Goal: Transaction & Acquisition: Purchase product/service

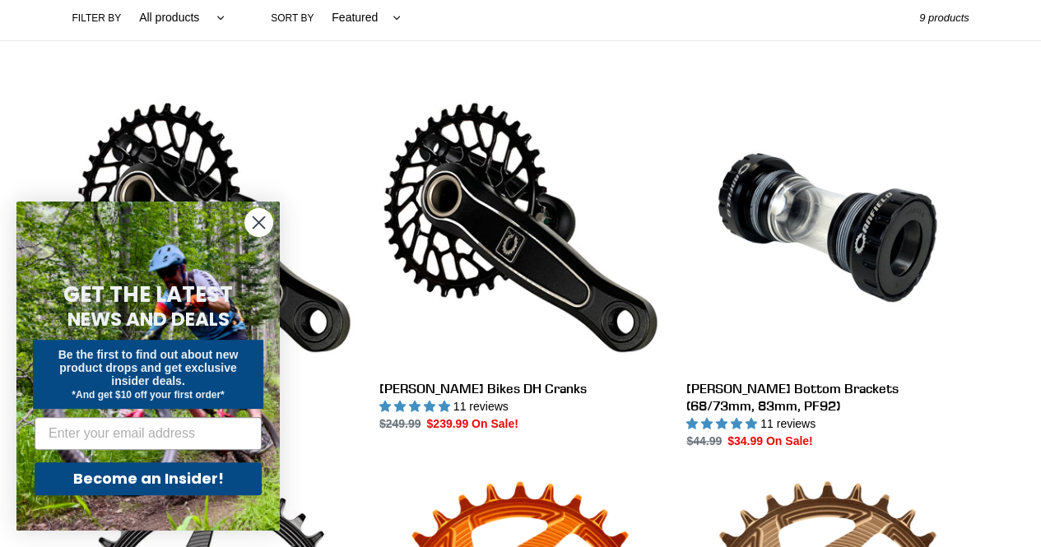
scroll to position [422, 0]
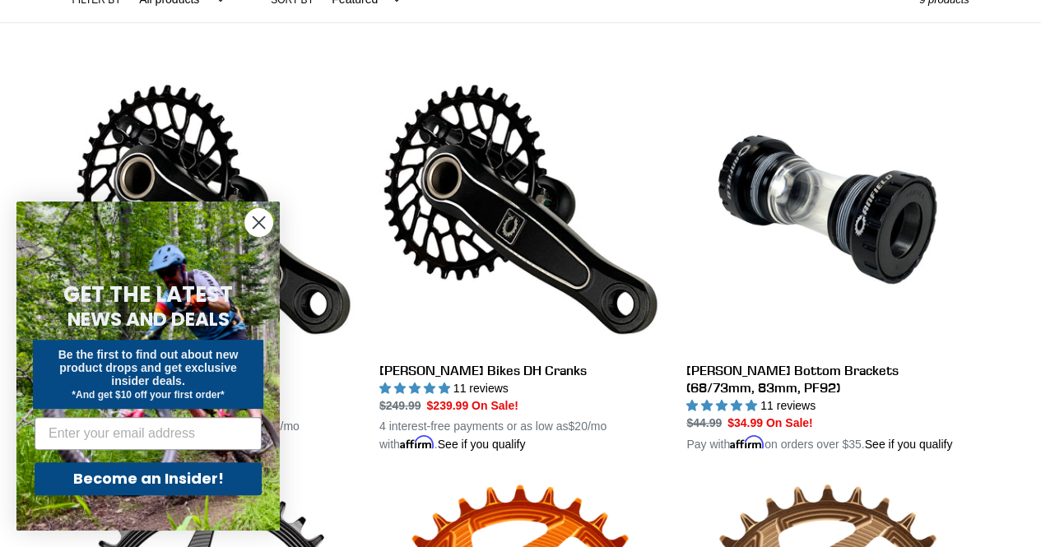
click at [255, 224] on circle "Close dialog" at bounding box center [258, 222] width 27 height 27
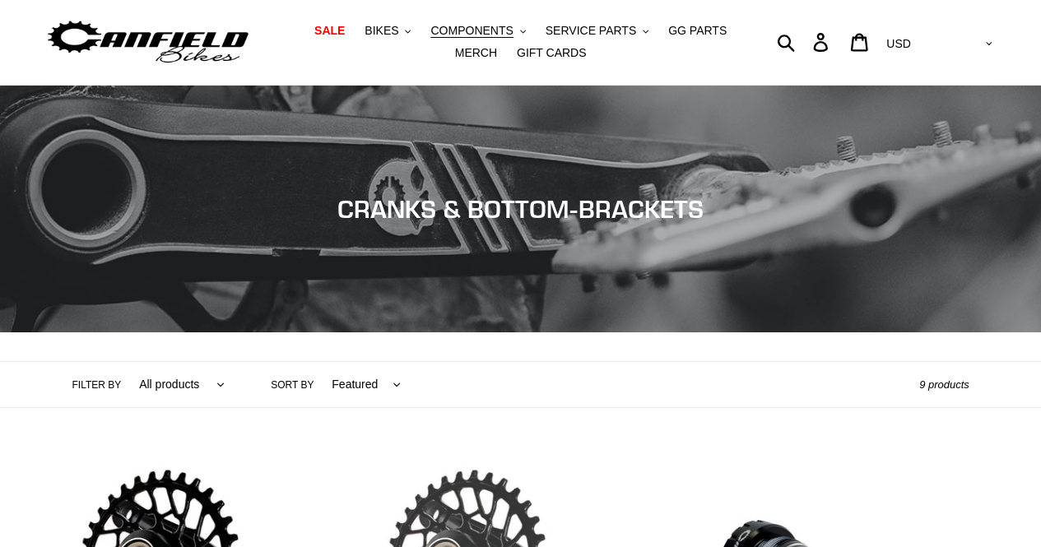
scroll to position [0, 0]
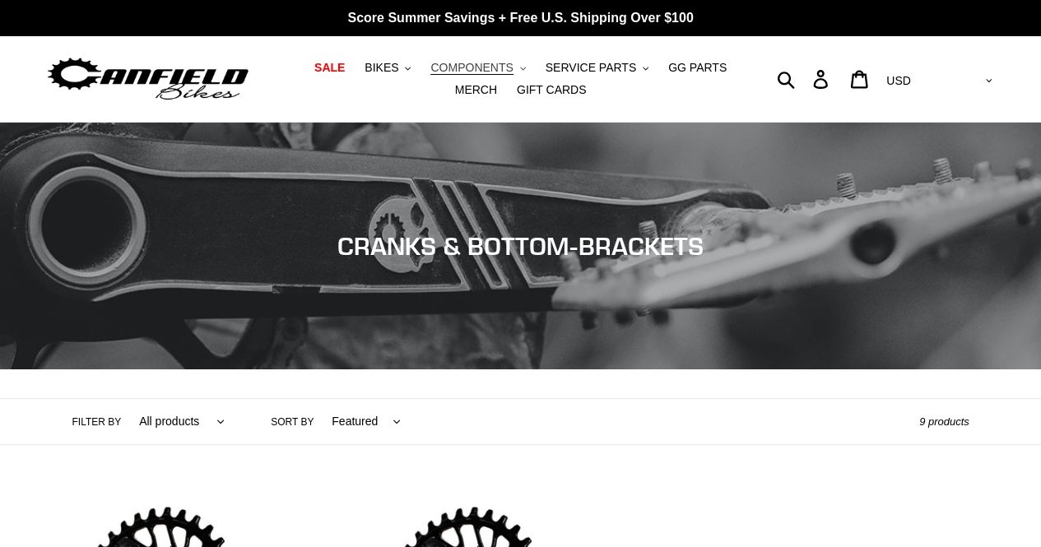
click at [436, 58] on button "COMPONENTS .cls-1{fill:#231f20}" at bounding box center [477, 68] width 111 height 22
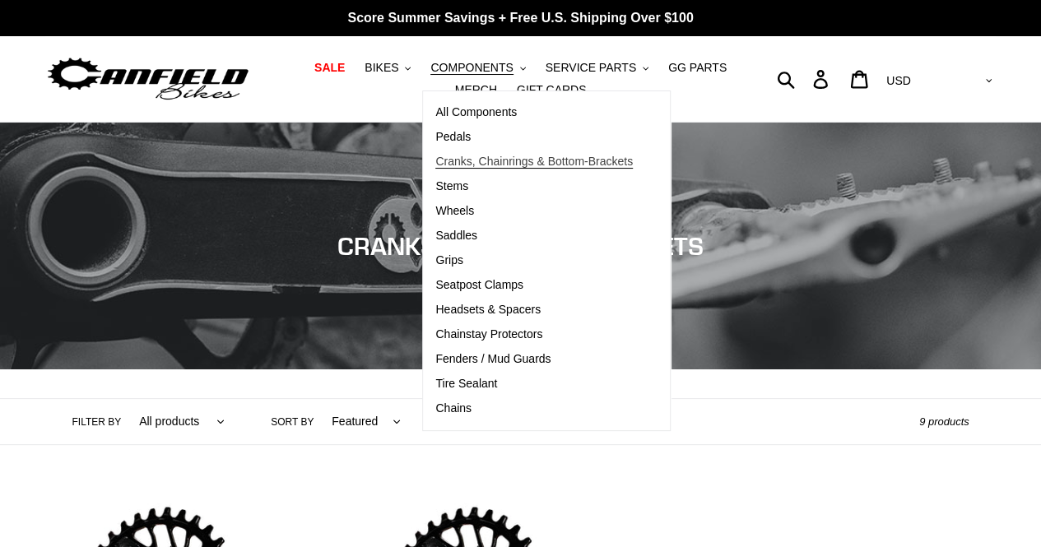
click at [449, 164] on span "Cranks, Chainrings & Bottom-Brackets" at bounding box center [533, 162] width 197 height 14
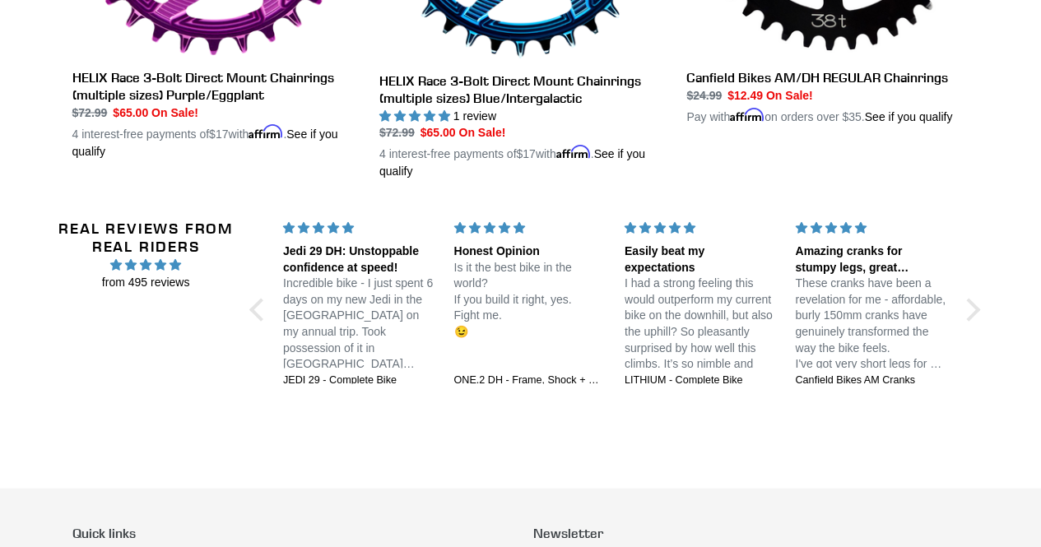
scroll to position [1804, 0]
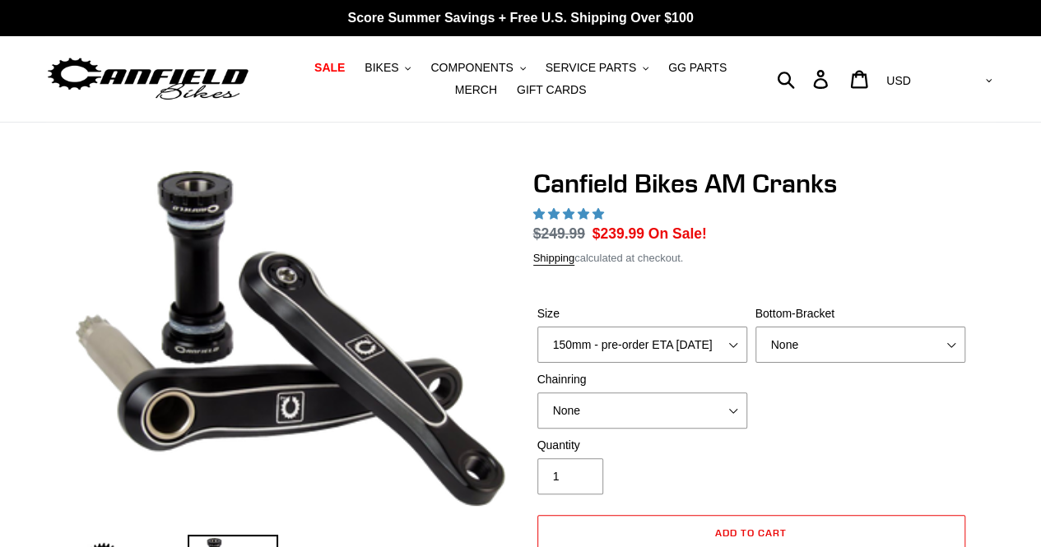
select select "highest-rating"
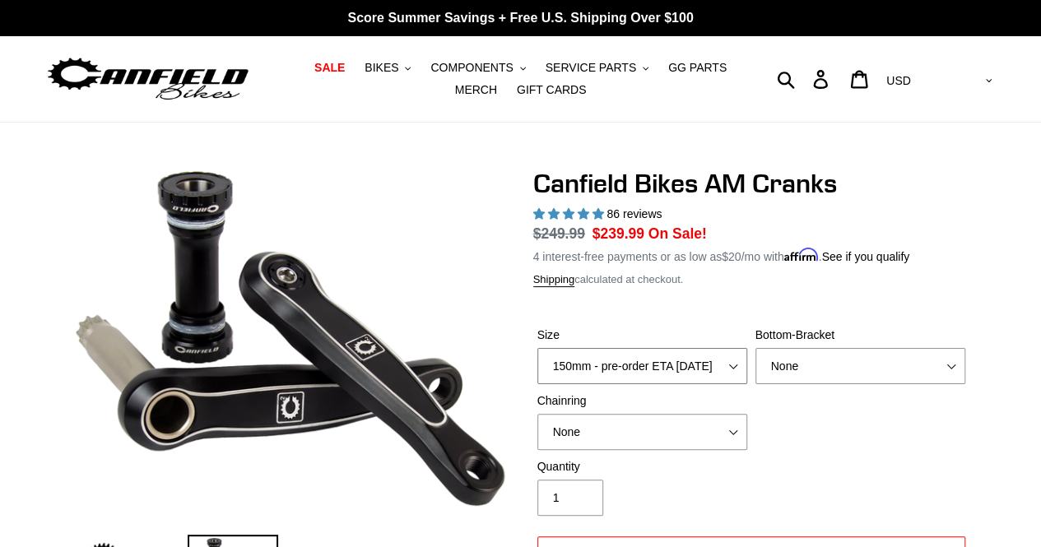
click at [660, 360] on select "150mm - pre-order ETA [DATE] 155mm - pre-order ETA [DATE] 160mm - pre-order ETA…" at bounding box center [642, 366] width 210 height 36
click at [665, 360] on select "150mm - pre-order ETA [DATE] 155mm - pre-order ETA [DATE] 160mm - pre-order ETA…" at bounding box center [642, 366] width 210 height 36
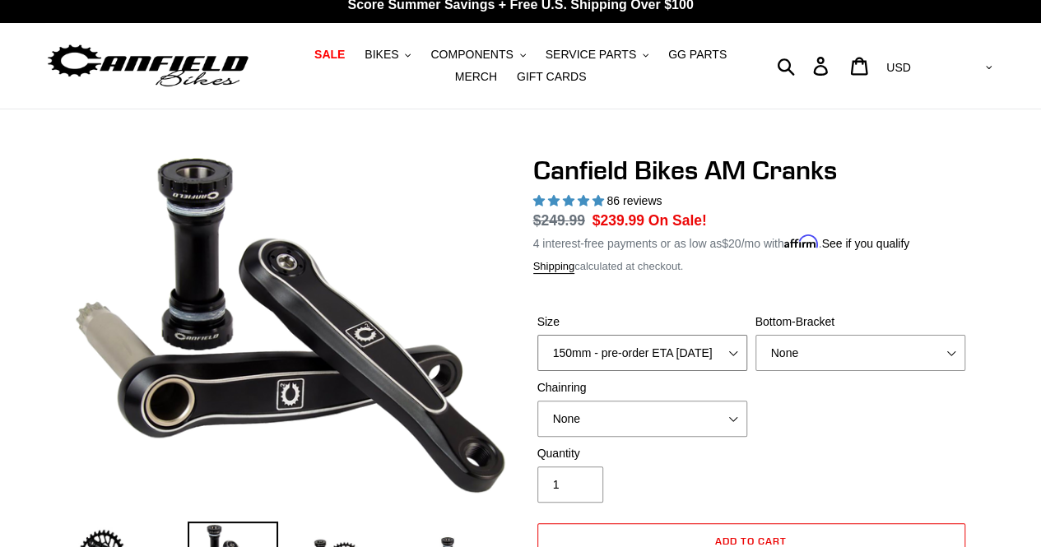
scroll to position [13, 0]
click at [827, 340] on select "None BSA Threaded 68/73mm Press Fit PF92" at bounding box center [860, 353] width 210 height 36
click at [691, 429] on select "None 30t Round (Boost 148) 30t Oval (Boost 148) 32t Round (Boost 148) 32t Oval …" at bounding box center [642, 419] width 210 height 36
